Goal: Task Accomplishment & Management: Complete application form

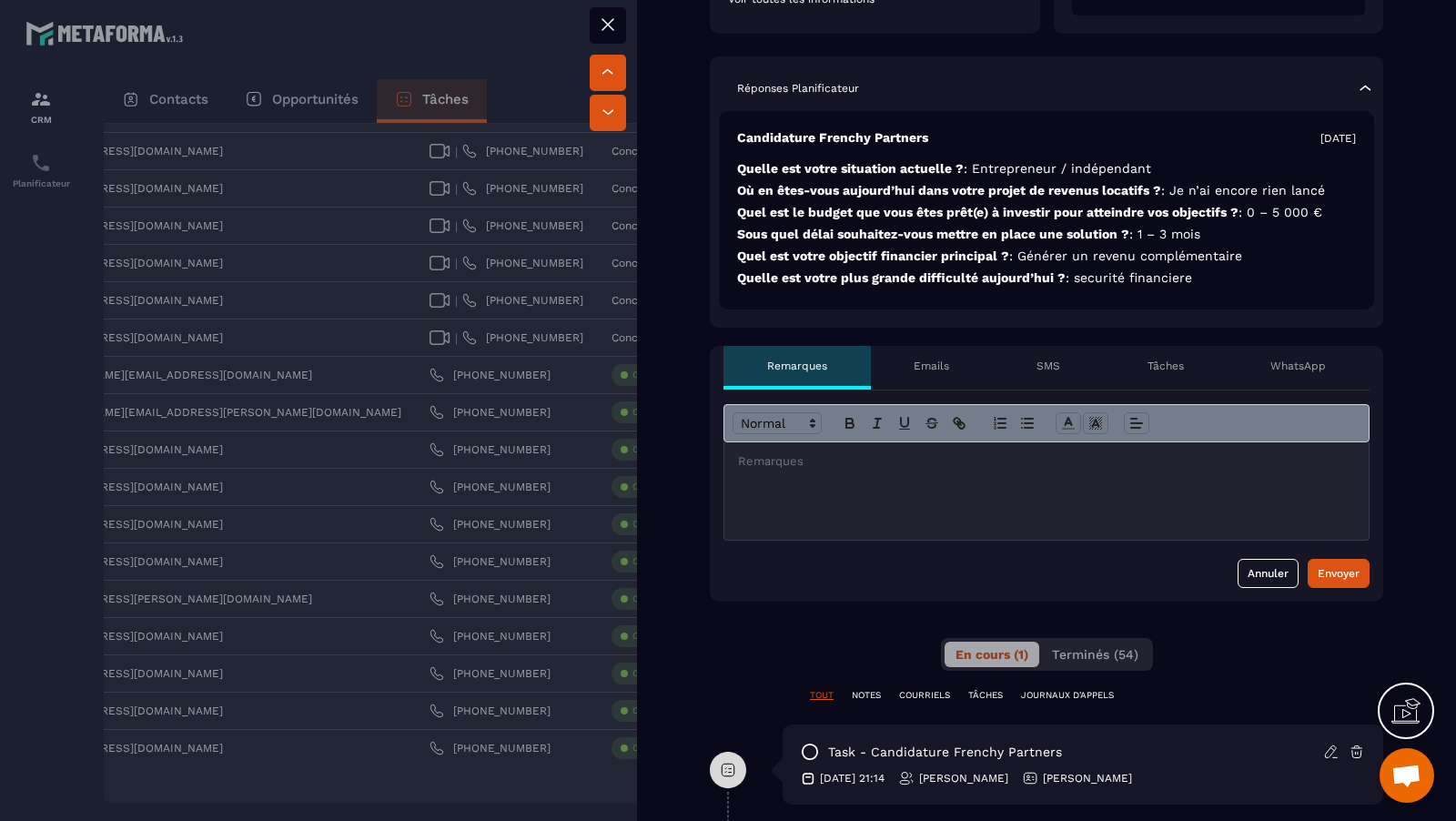
scroll to position [377, 0]
click at [1009, 487] on div at bounding box center [1047, 492] width 644 height 98
click at [974, 463] on p "**********" at bounding box center [1047, 462] width 618 height 16
click at [1334, 578] on div "Envoyer" at bounding box center [1339, 574] width 42 height 18
click at [463, 453] on div at bounding box center [728, 410] width 1456 height 821
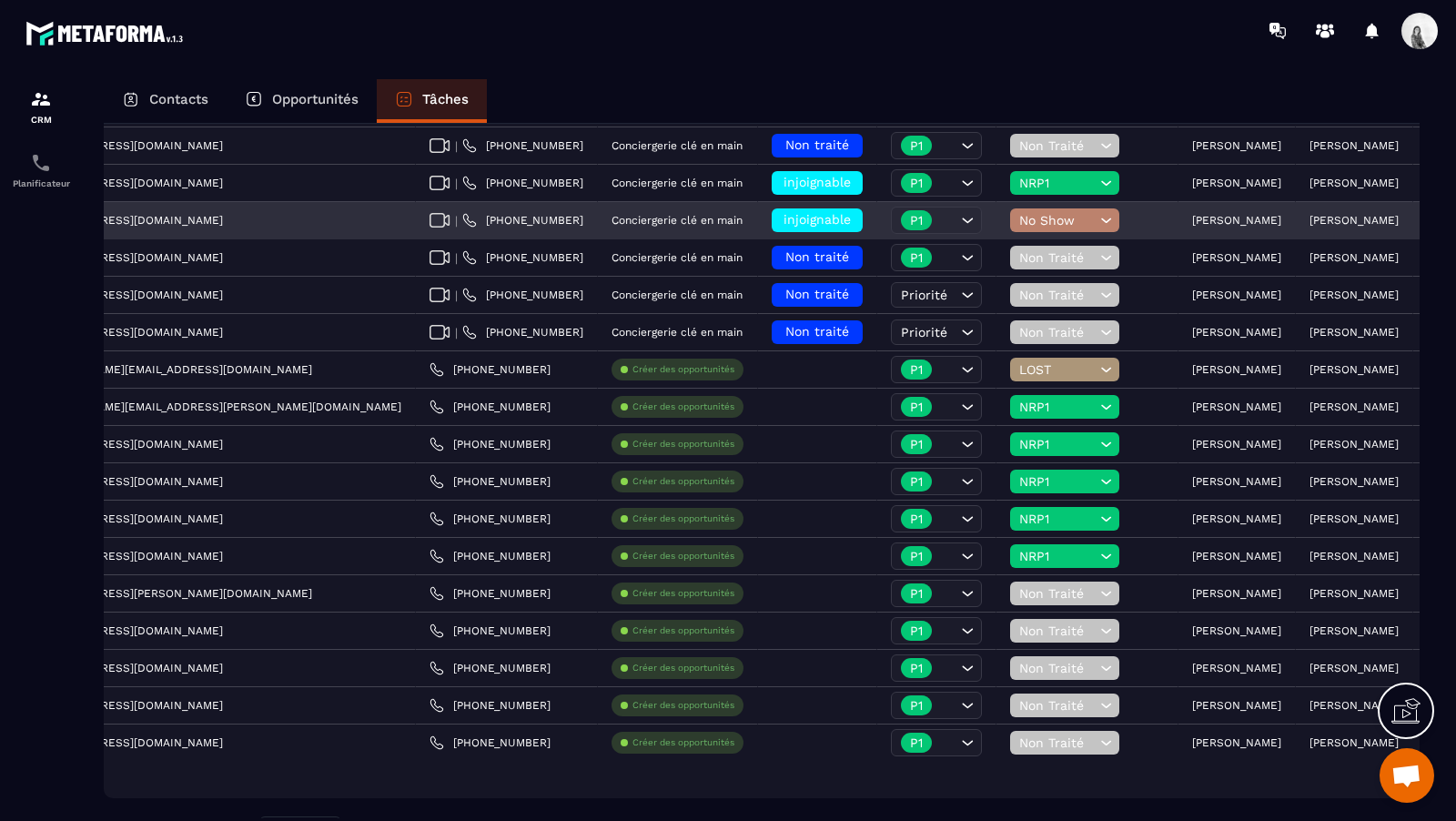
scroll to position [339, 0]
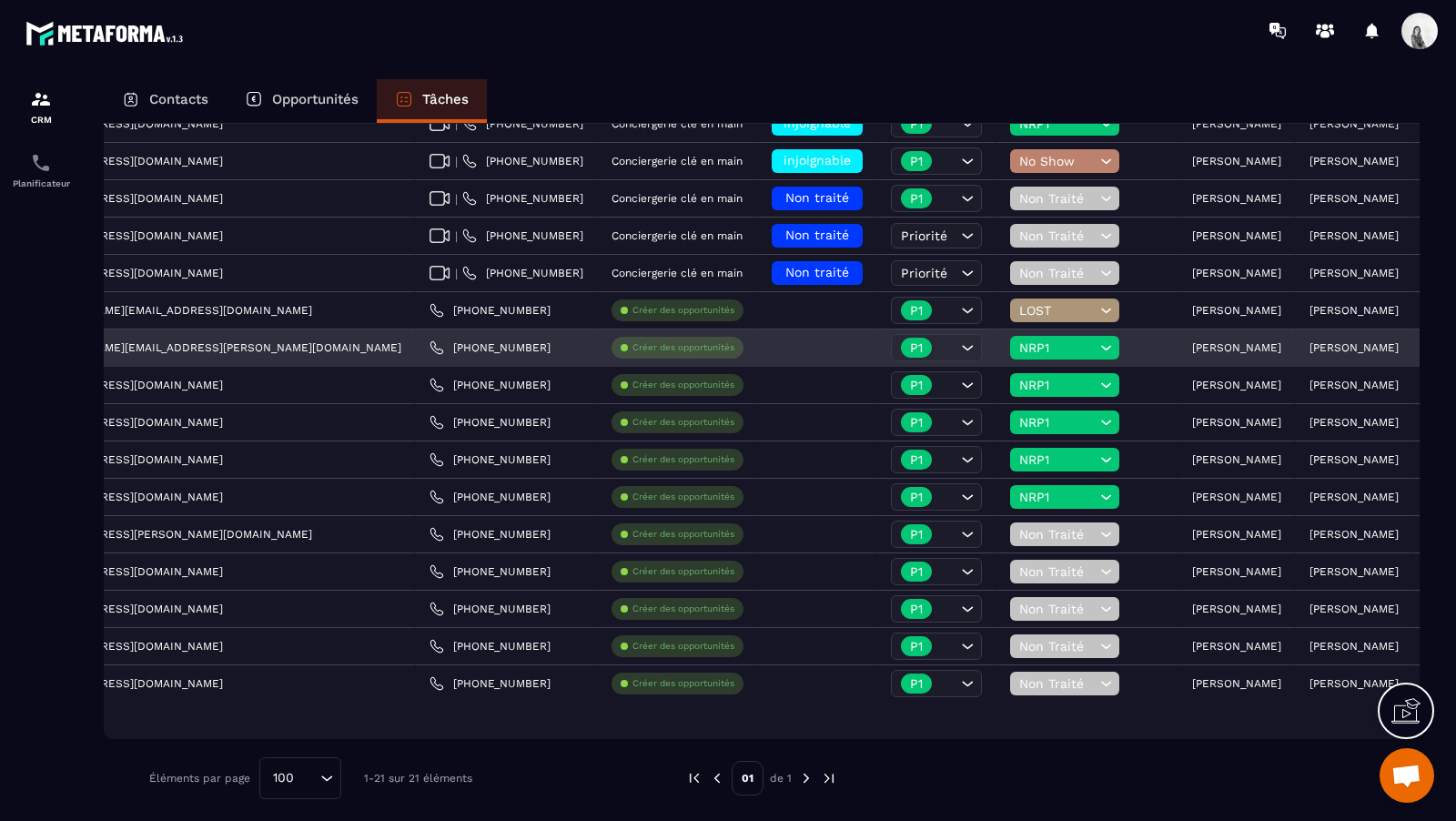
click at [1019, 340] on span "NRP1" at bounding box center [1057, 347] width 77 height 15
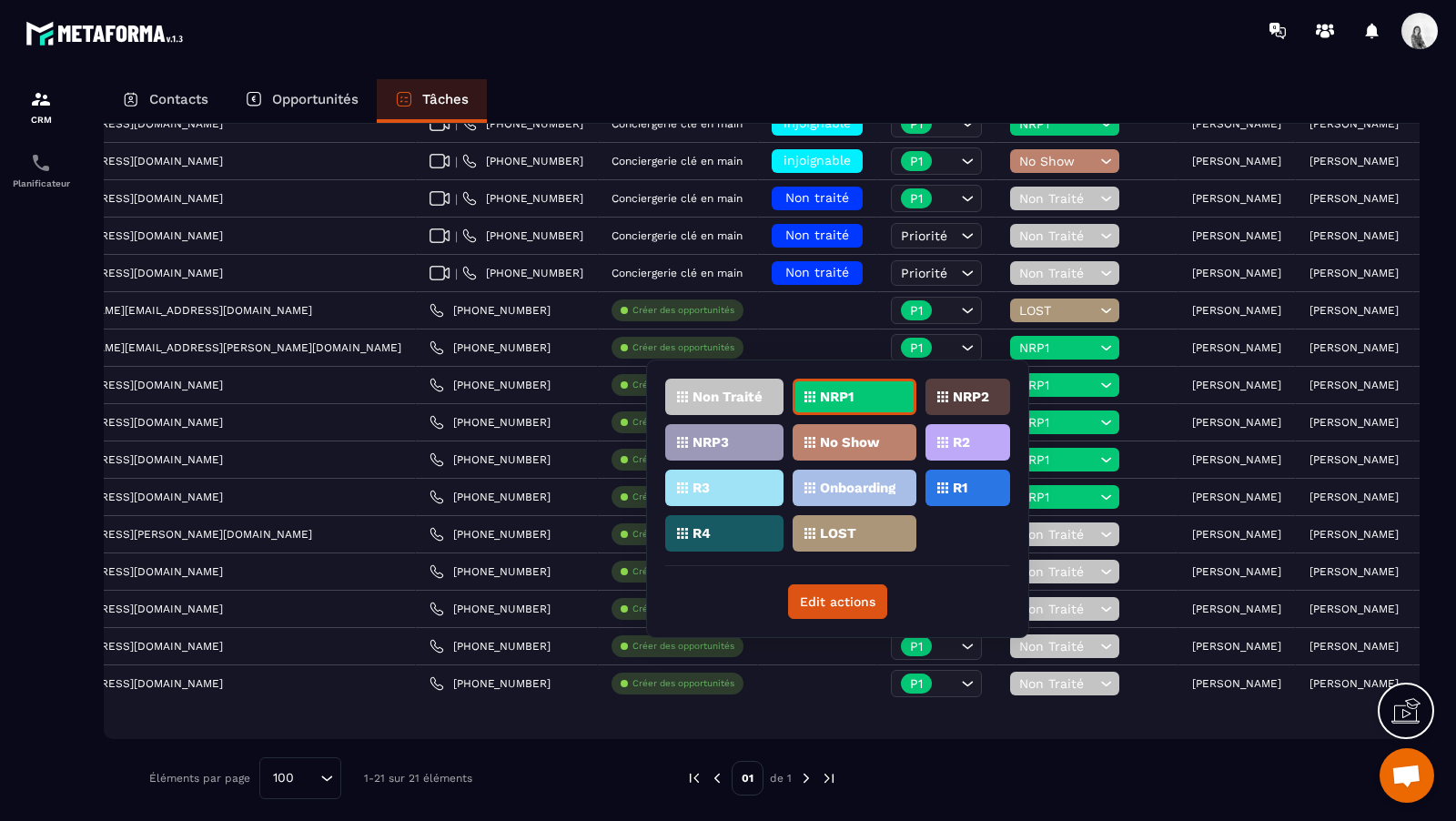
click at [969, 391] on p "NRP2" at bounding box center [971, 397] width 37 height 13
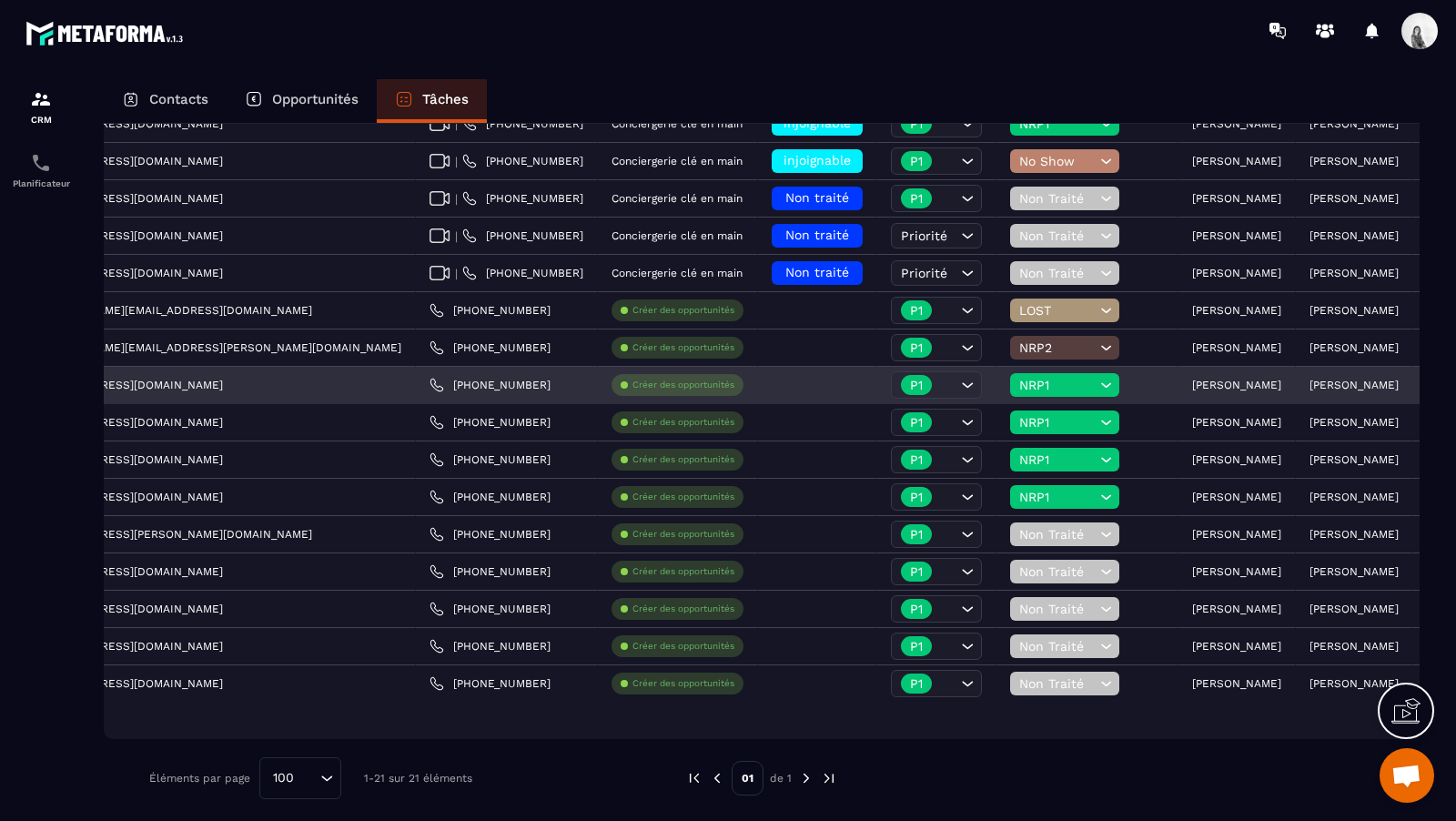
click at [1010, 387] on div "NRP1" at bounding box center [1065, 385] width 110 height 24
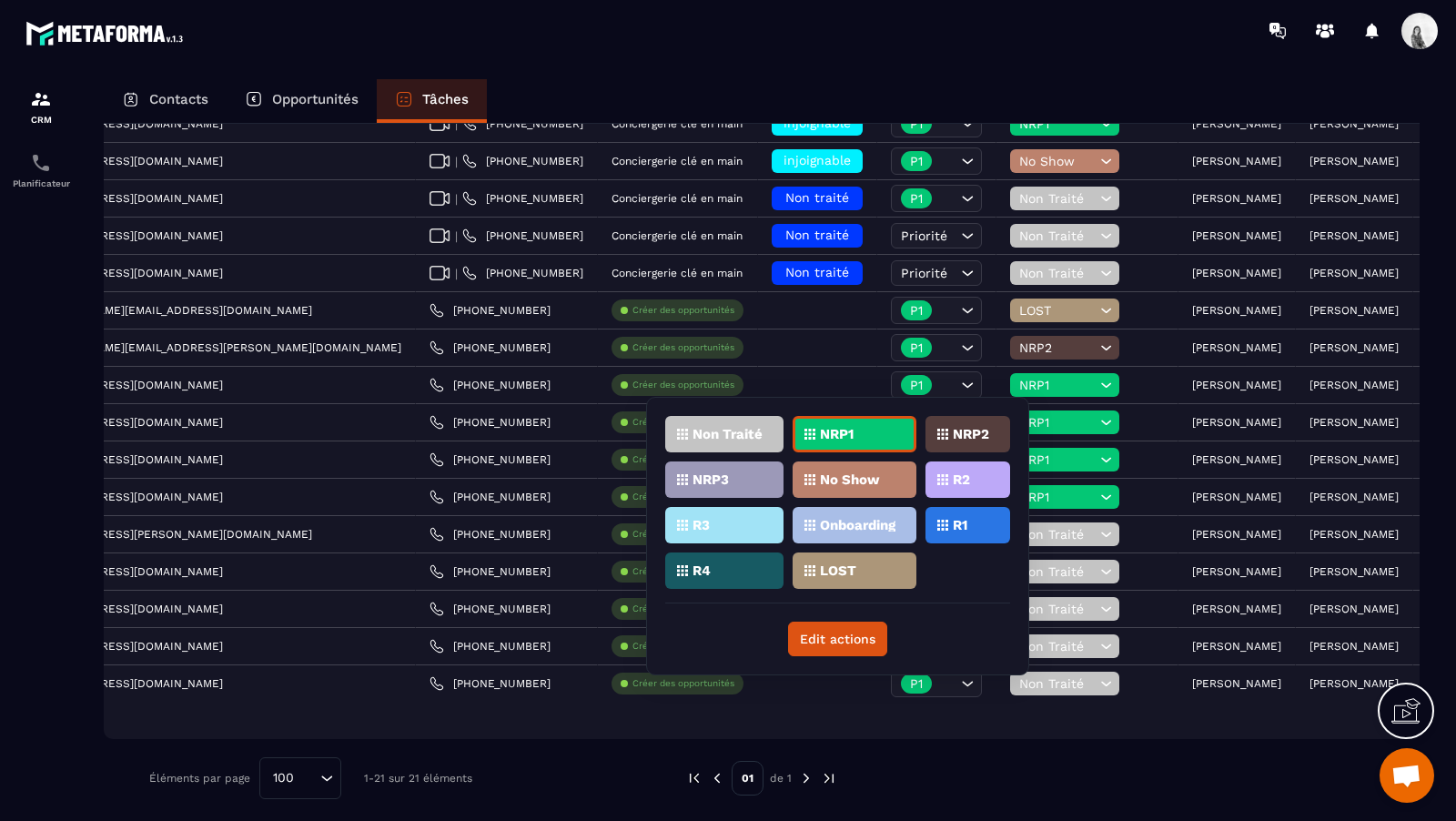
click at [951, 433] on div "NRP2" at bounding box center [967, 434] width 85 height 37
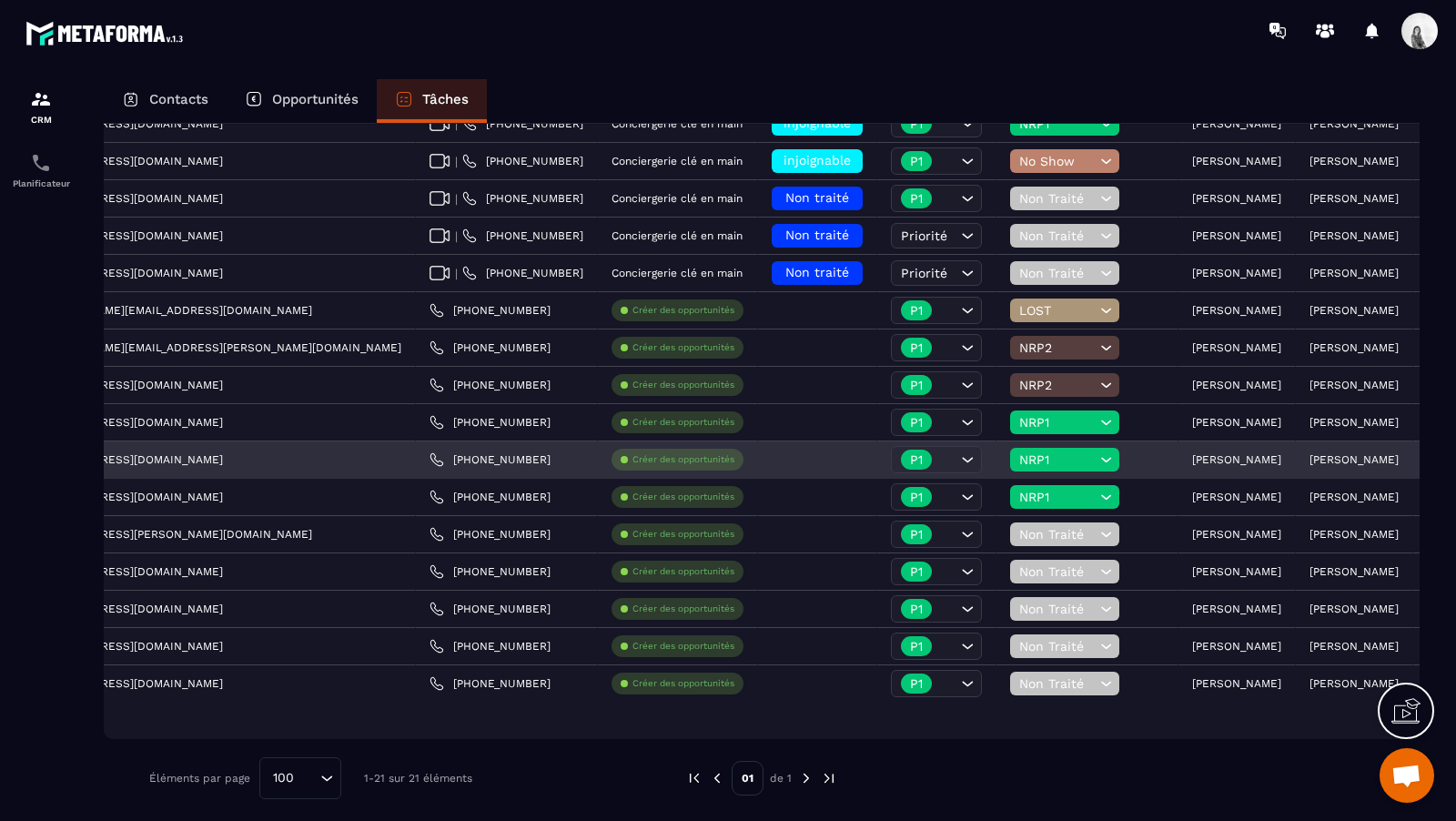
click at [1019, 461] on span "NRP1" at bounding box center [1057, 460] width 77 height 15
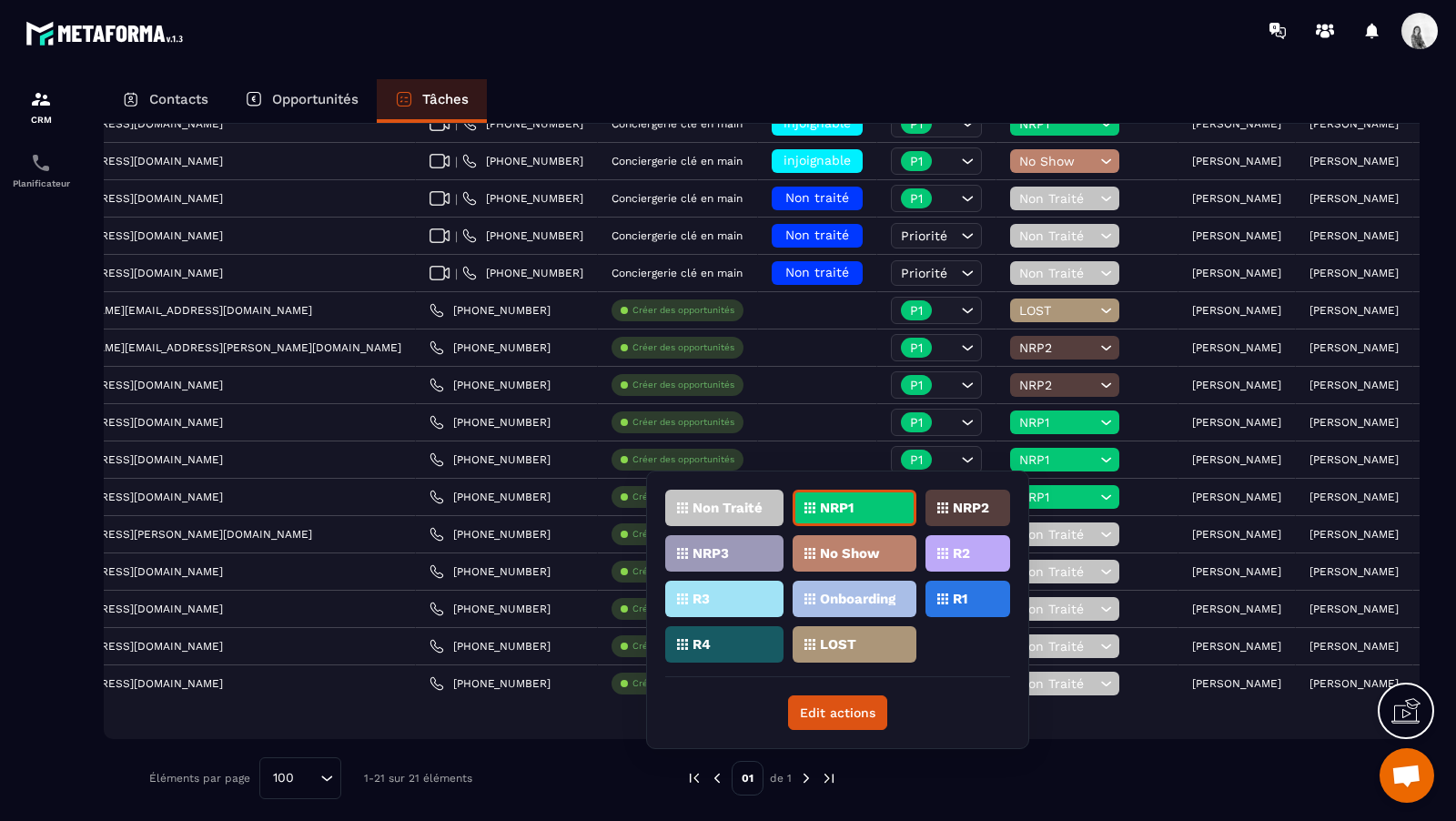
click at [950, 513] on div "NRP2" at bounding box center [967, 508] width 85 height 37
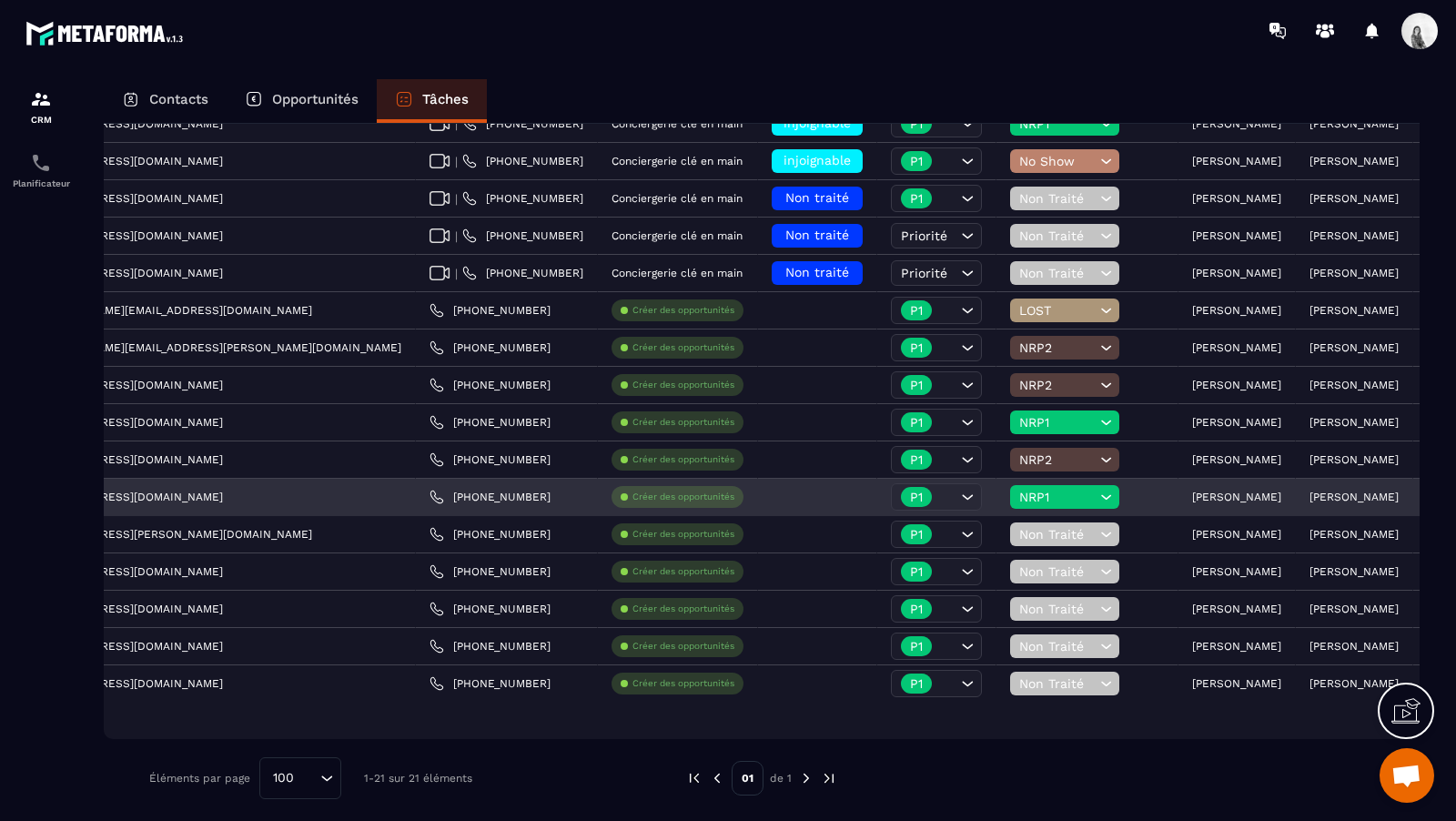
click at [1019, 490] on span "NRP1" at bounding box center [1057, 497] width 77 height 15
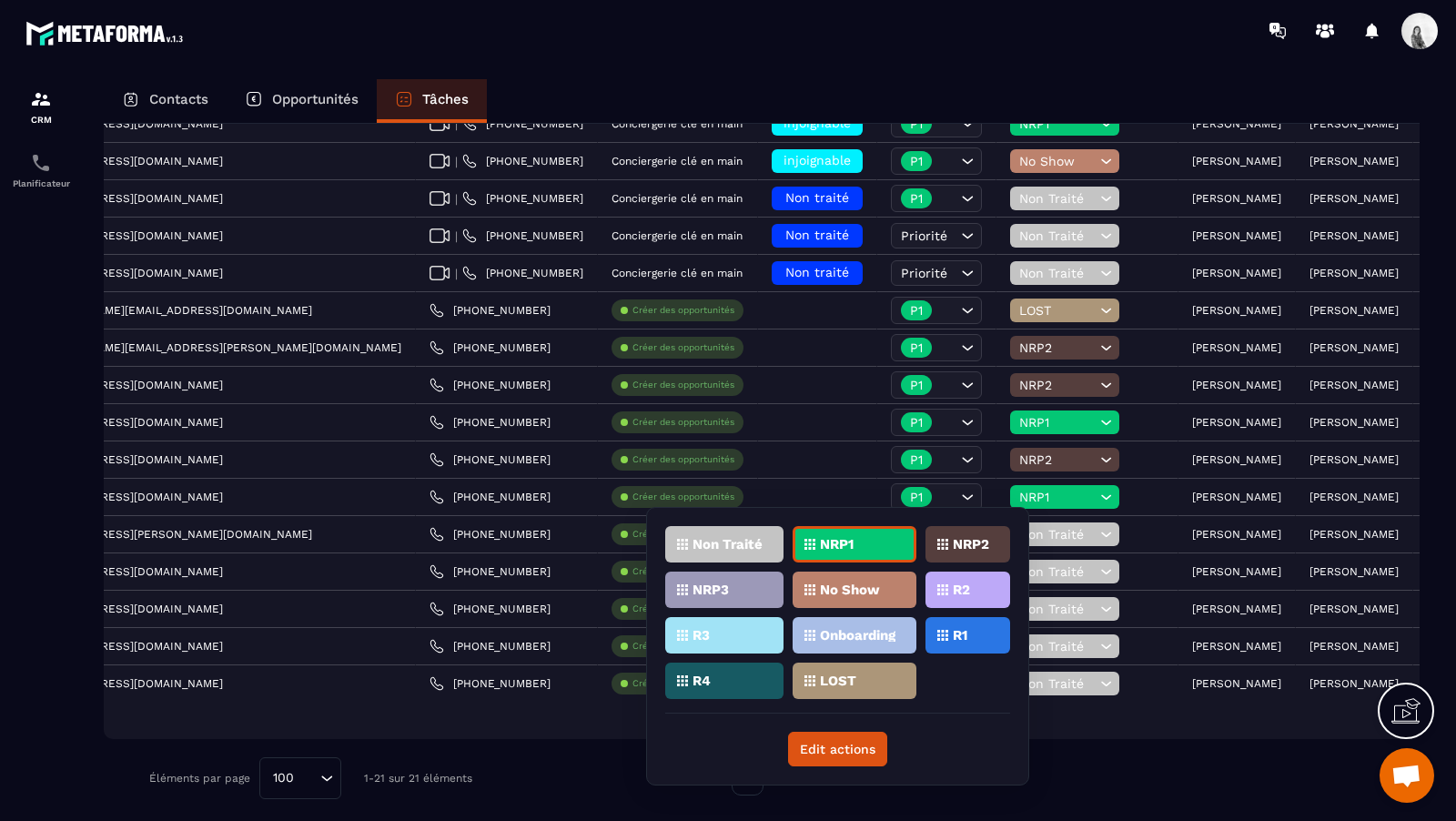
click at [954, 541] on p "NRP2" at bounding box center [971, 544] width 37 height 13
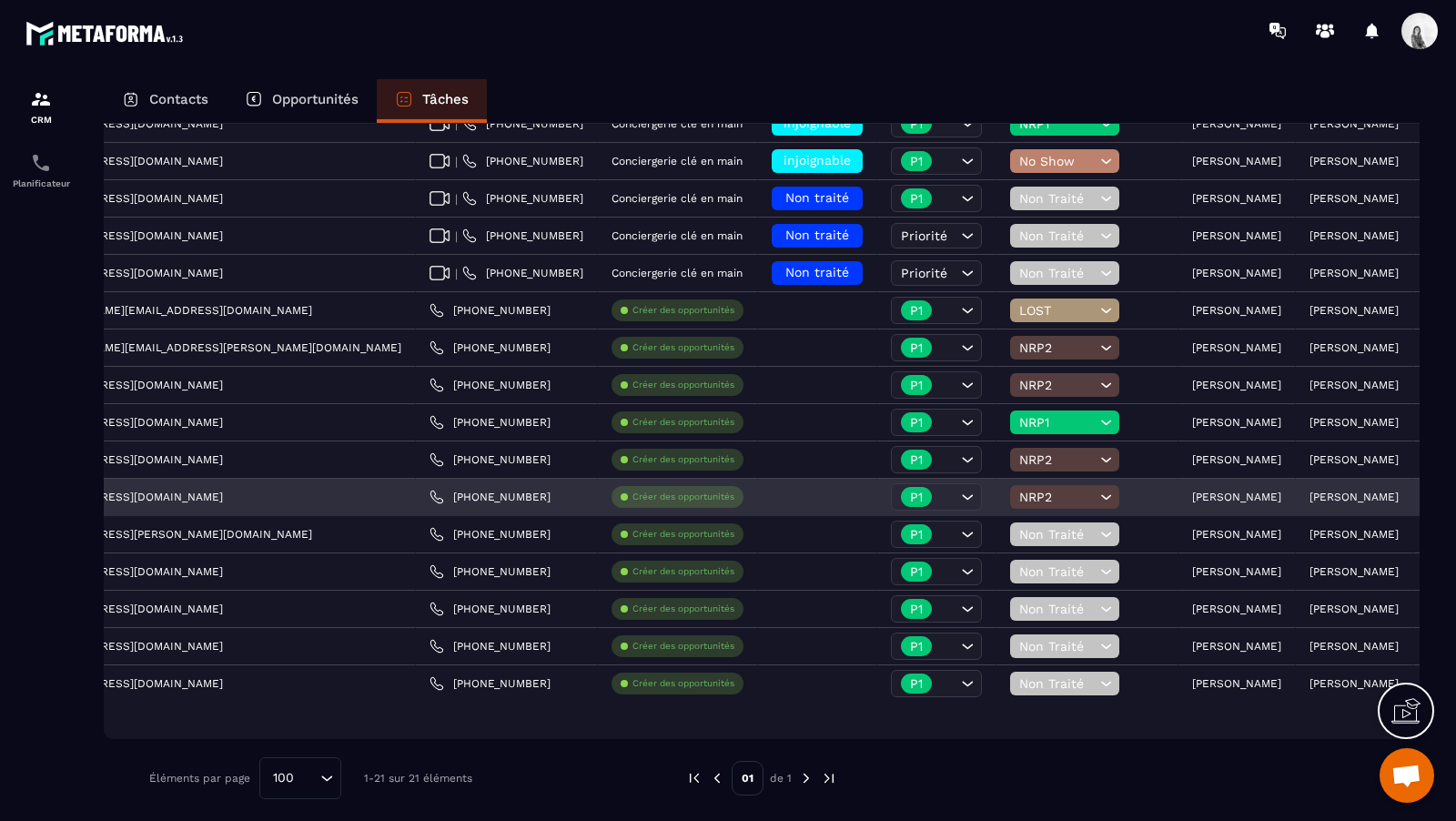
click at [416, 502] on div "[PHONE_NUMBER]" at bounding box center [507, 498] width 182 height 37
click at [430, 498] on link "[PHONE_NUMBER]" at bounding box center [490, 497] width 121 height 15
click at [1193, 491] on p "[PERSON_NAME]" at bounding box center [1237, 497] width 89 height 13
